Goal: Task Accomplishment & Management: Use online tool/utility

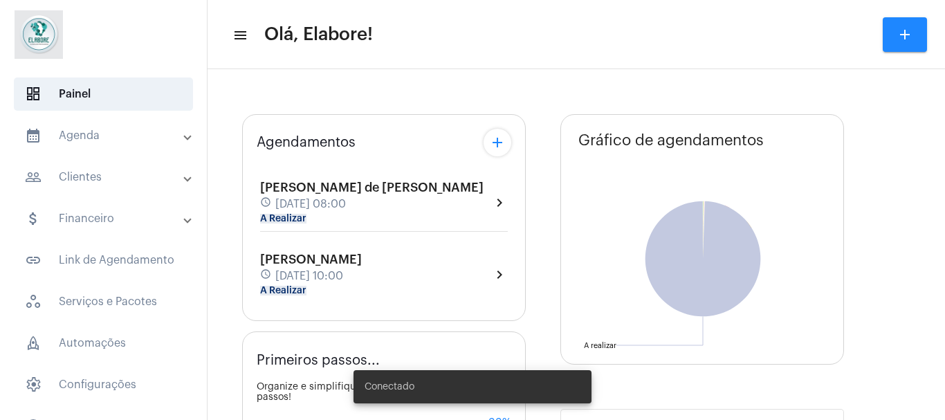
type input "[URL][DOMAIN_NAME]"
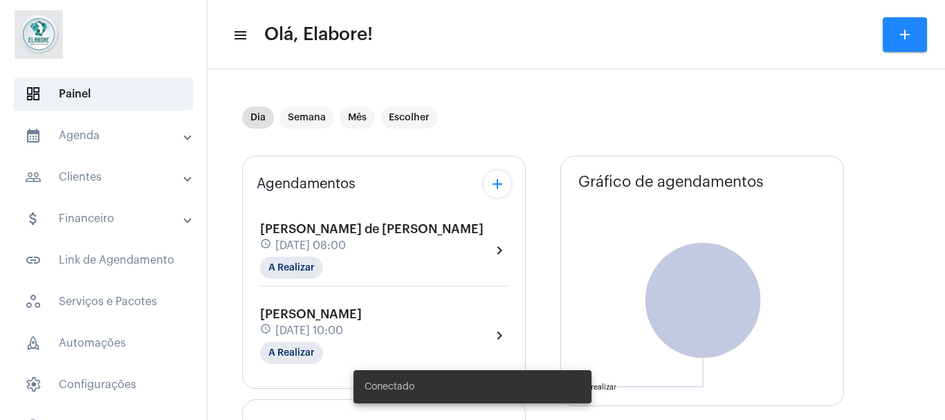
click at [499, 247] on mat-icon "chevron_right" at bounding box center [499, 250] width 17 height 17
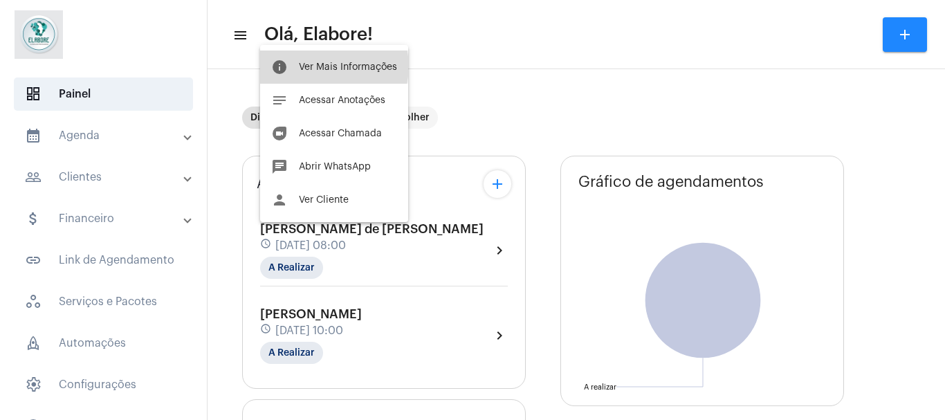
click at [328, 66] on span "Ver Mais Informações" at bounding box center [348, 67] width 98 height 10
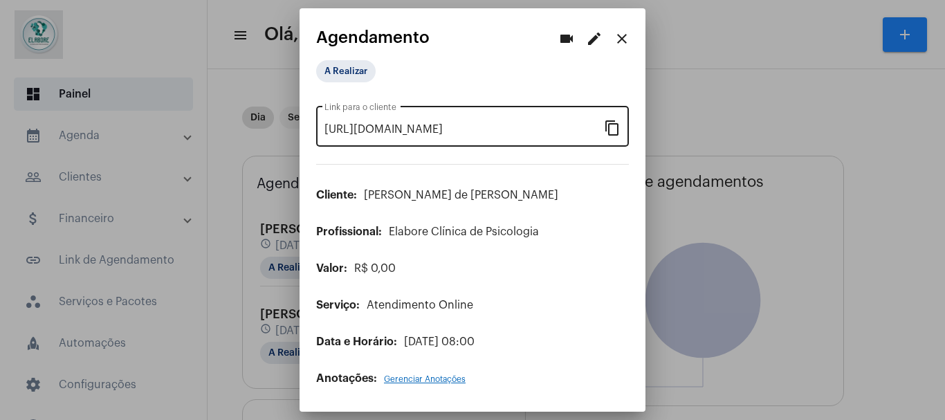
click at [612, 126] on mat-icon "content_copy" at bounding box center [612, 127] width 17 height 17
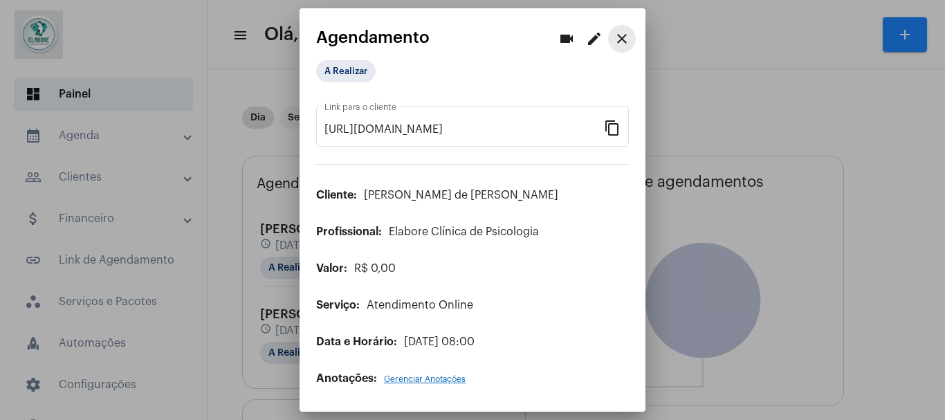
click at [624, 38] on mat-icon "close" at bounding box center [622, 38] width 17 height 17
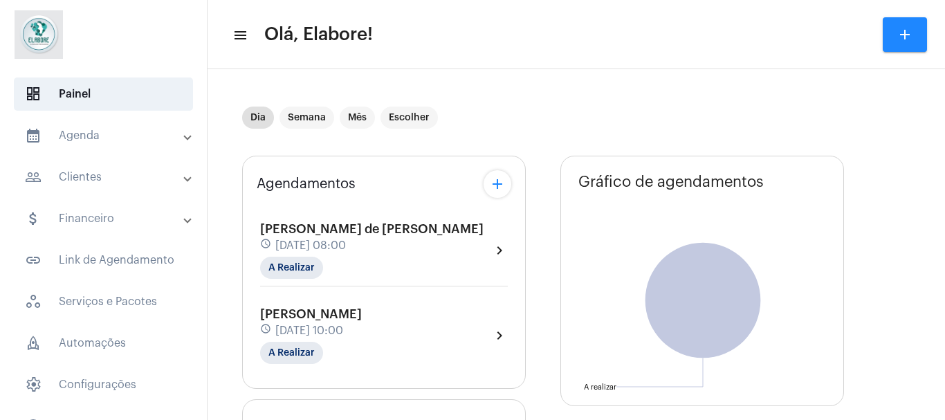
click at [498, 334] on mat-icon "chevron_right" at bounding box center [499, 335] width 17 height 17
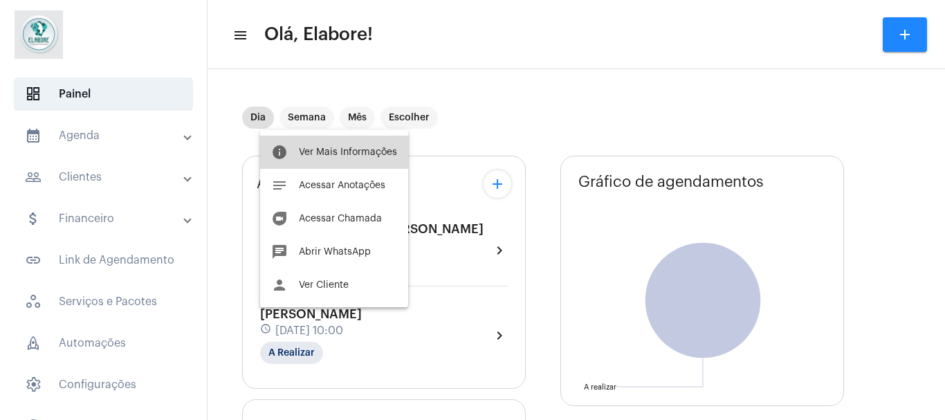
click at [387, 158] on button "info Ver Mais Informações" at bounding box center [334, 152] width 148 height 33
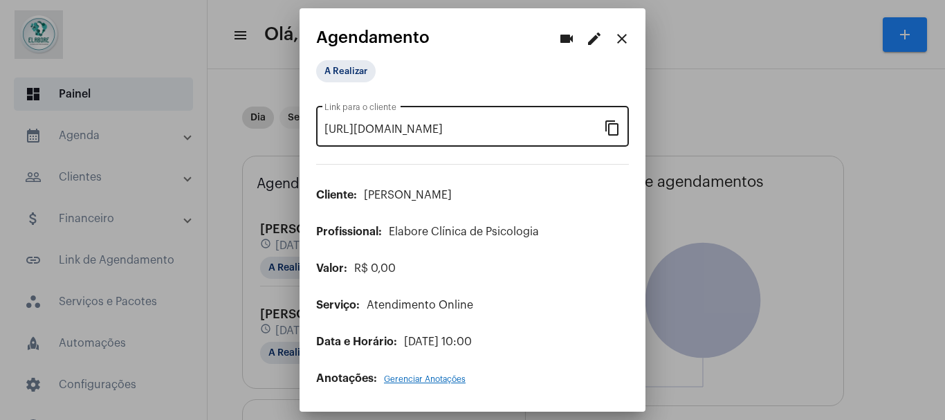
click at [613, 131] on mat-icon "content_copy" at bounding box center [612, 127] width 17 height 17
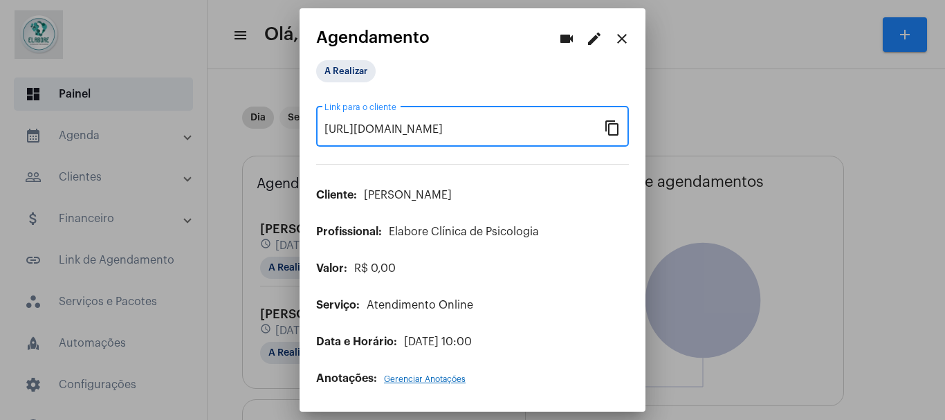
click at [626, 48] on button "close" at bounding box center [622, 39] width 28 height 28
